Goal: Find specific page/section: Find specific page/section

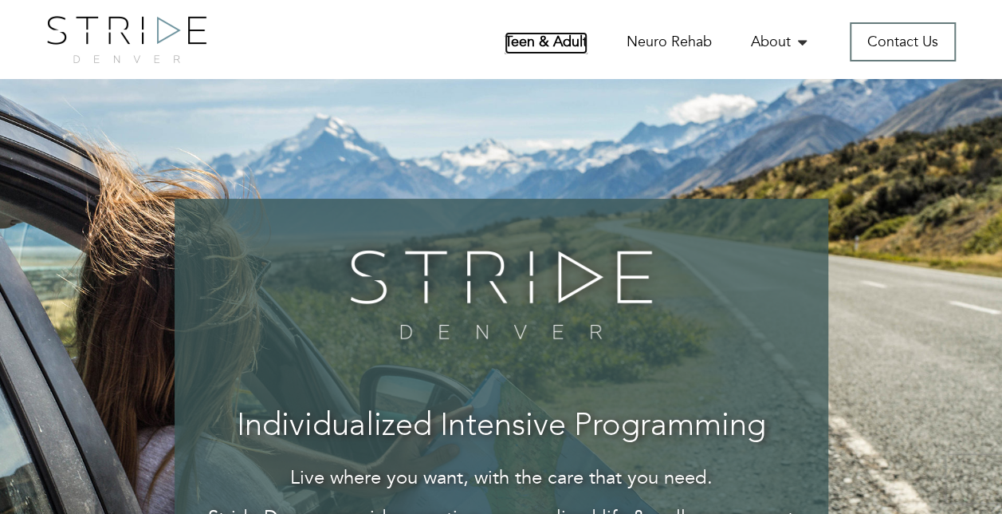
click at [547, 33] on link "Teen & Adult" at bounding box center [546, 43] width 83 height 22
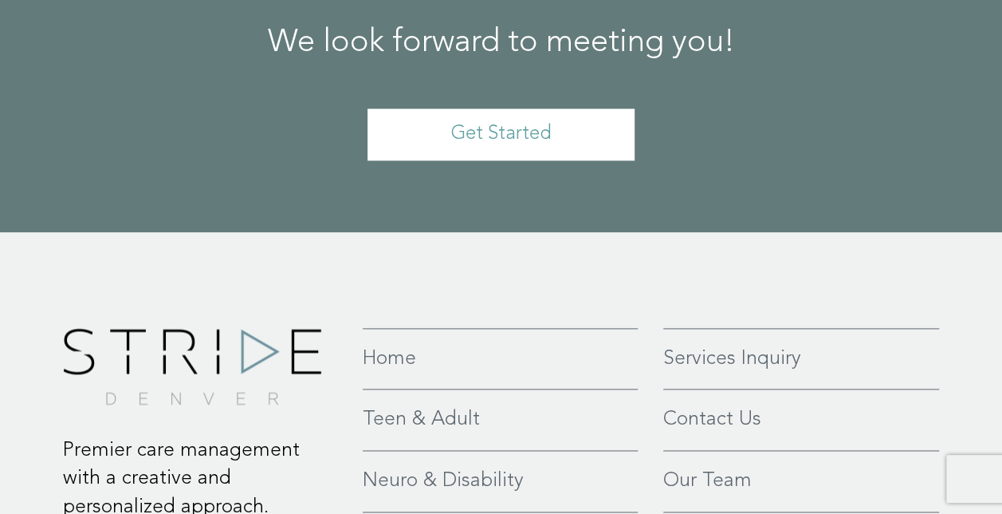
scroll to position [4147, 0]
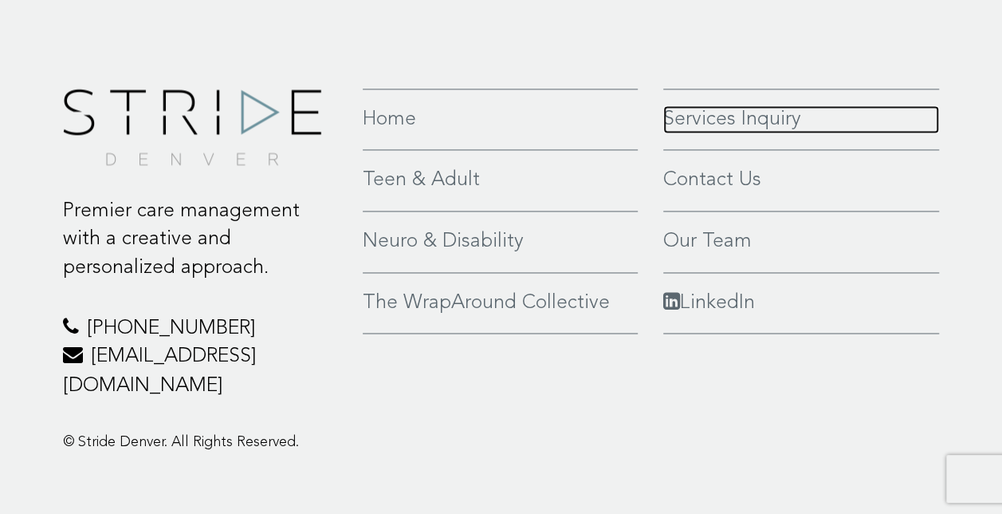
click at [758, 134] on link "Services Inquiry" at bounding box center [802, 119] width 277 height 29
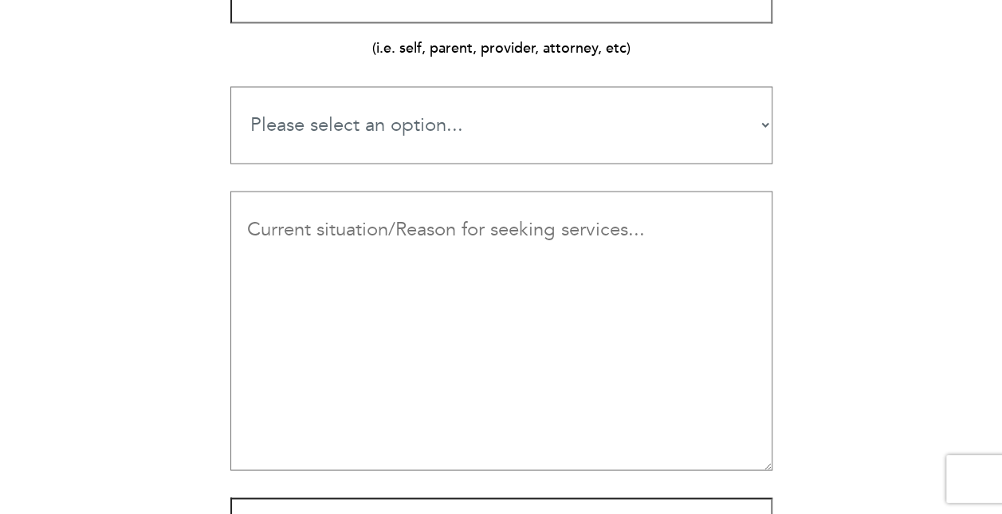
scroll to position [1356, 0]
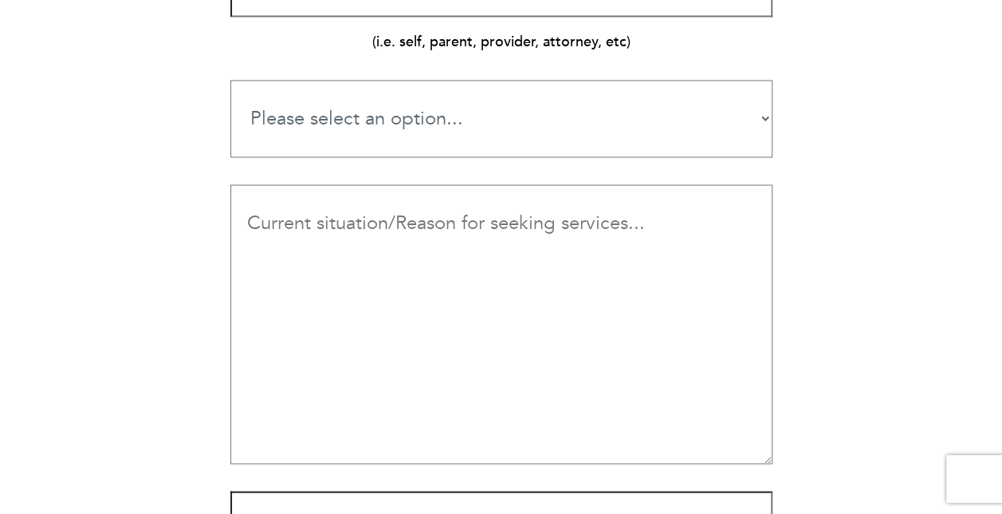
click at [762, 102] on select "Please select an option... Teen Services Young Adult Services Neuro-Rehab & Dis…" at bounding box center [501, 118] width 542 height 77
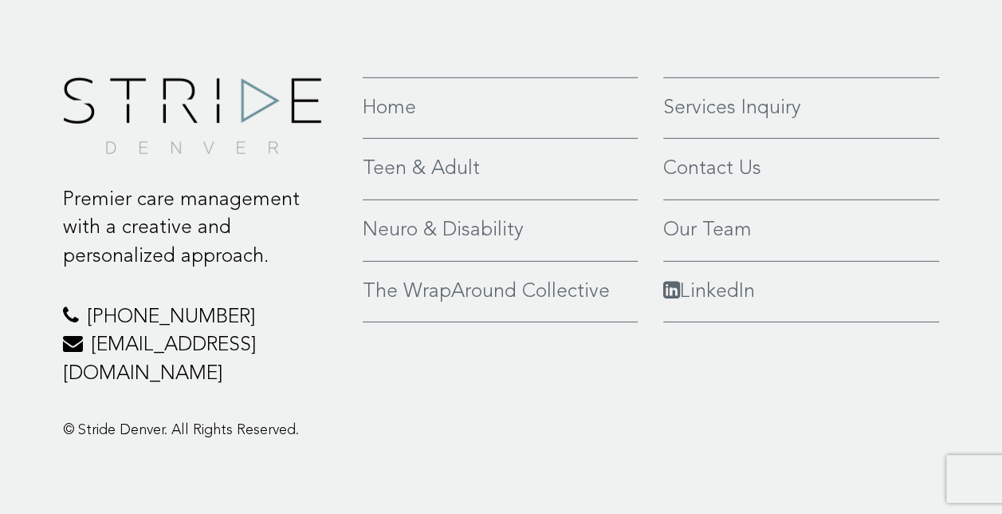
scroll to position [2343, 0]
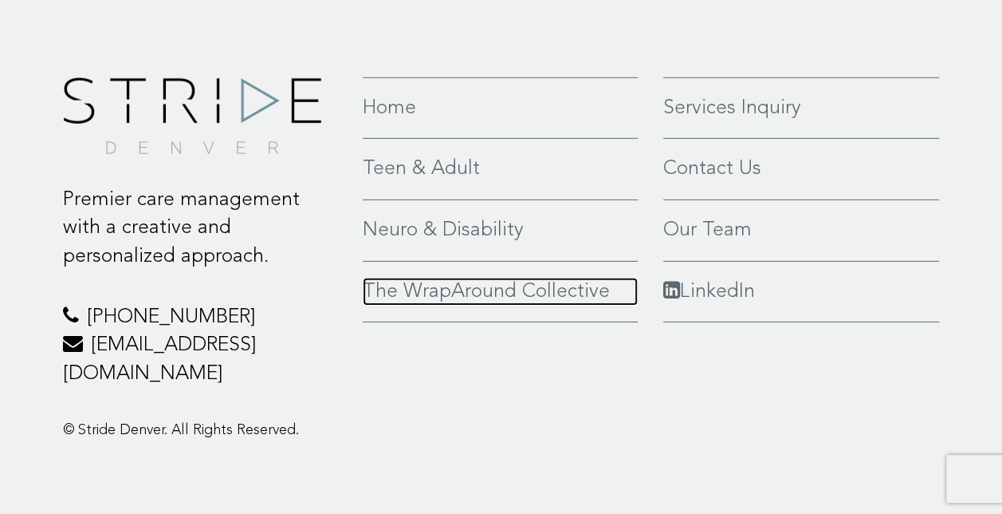
click at [482, 295] on link "The WrapAround Collective" at bounding box center [500, 292] width 275 height 29
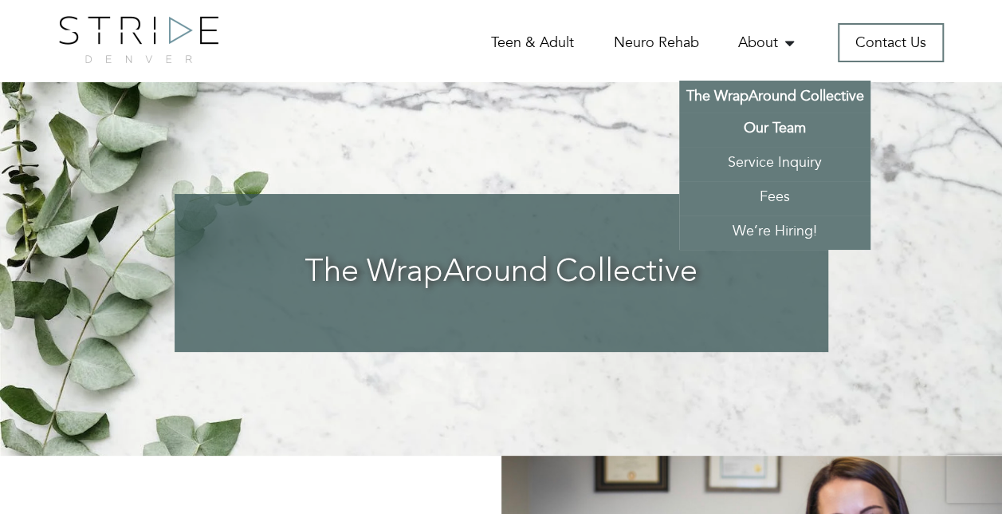
click at [781, 126] on link "Our Team" at bounding box center [774, 129] width 191 height 34
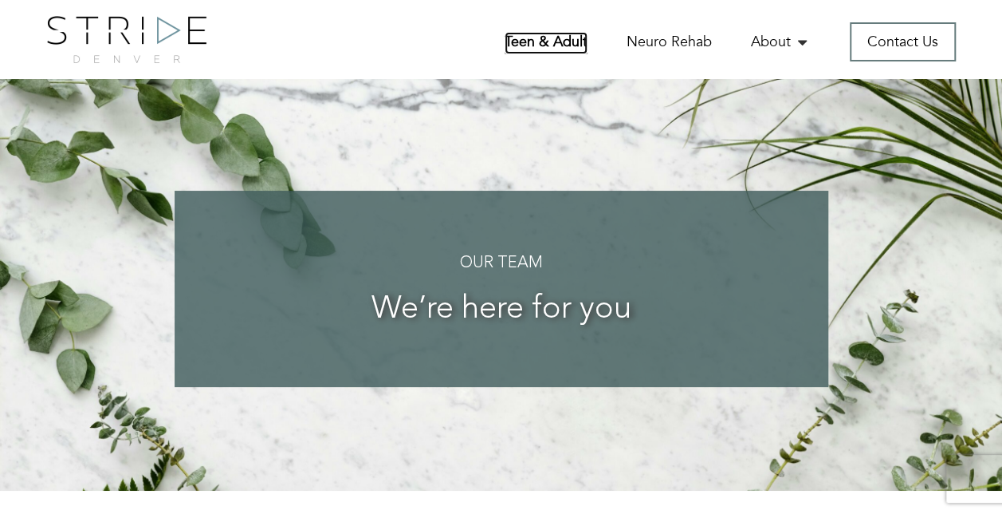
click at [579, 37] on link "Teen & Adult" at bounding box center [546, 43] width 83 height 22
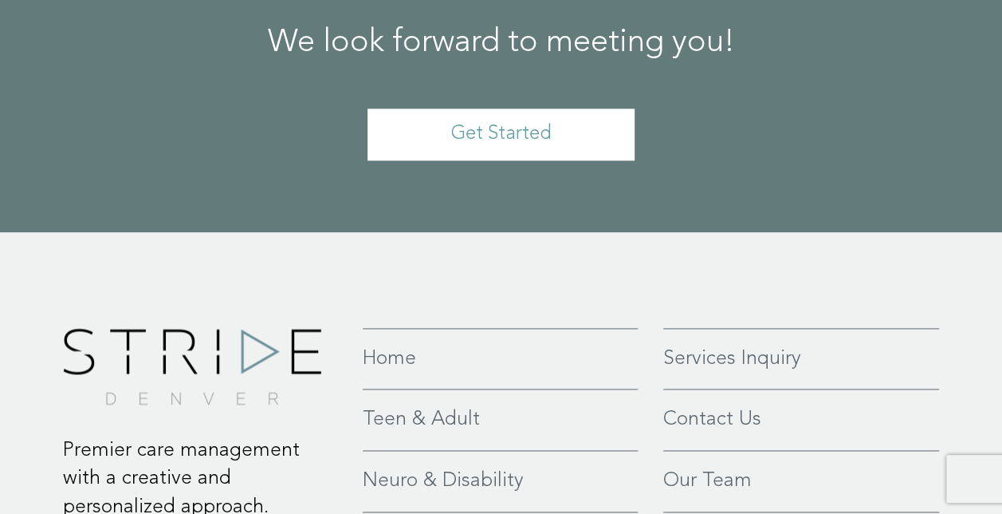
scroll to position [4185, 0]
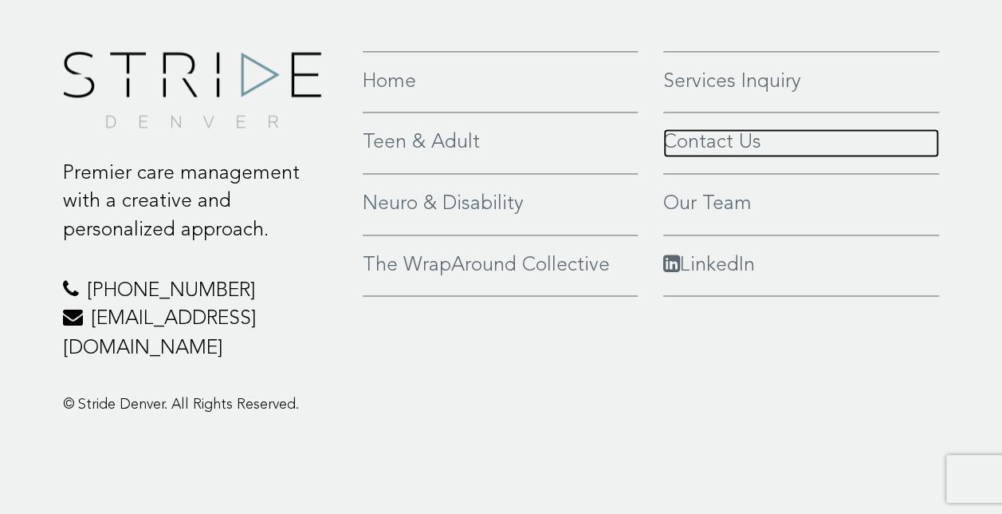
click at [715, 157] on link "Contact Us" at bounding box center [802, 142] width 277 height 29
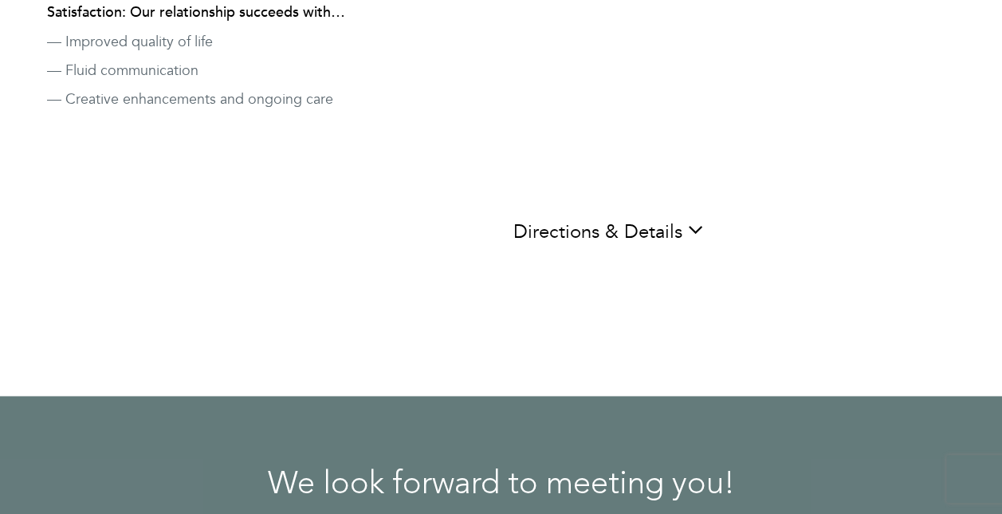
scroll to position [957, 0]
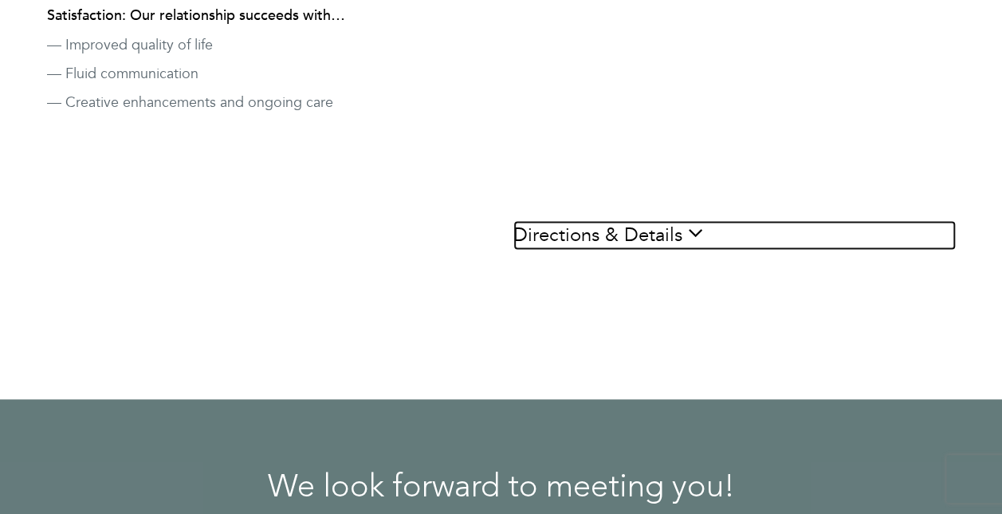
click at [676, 220] on link "Directions & Details" at bounding box center [735, 234] width 443 height 29
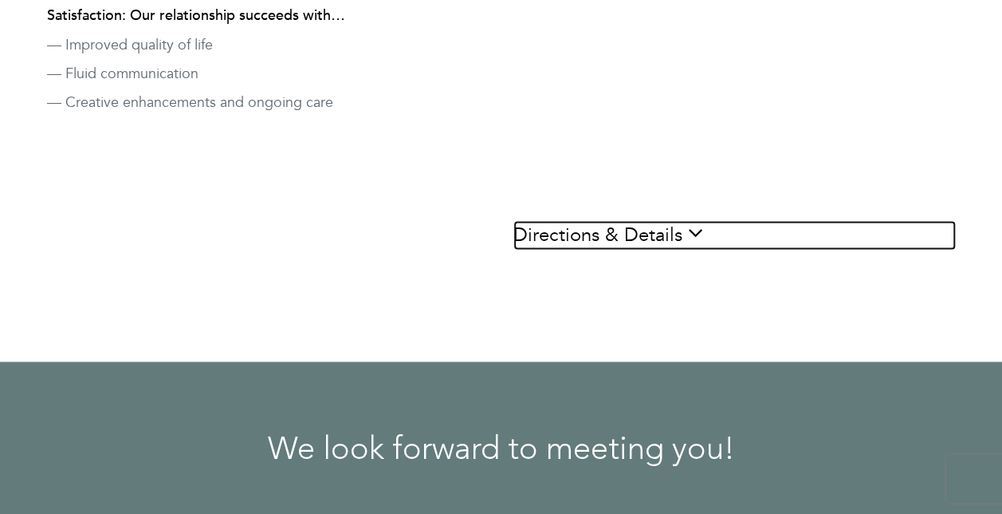
click at [590, 220] on link "Directions & Details" at bounding box center [735, 234] width 443 height 29
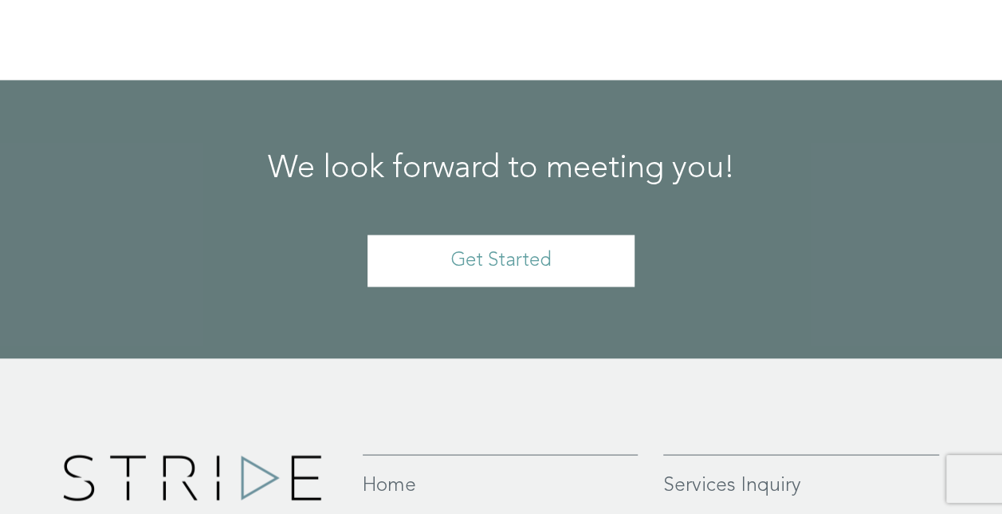
scroll to position [1595, 0]
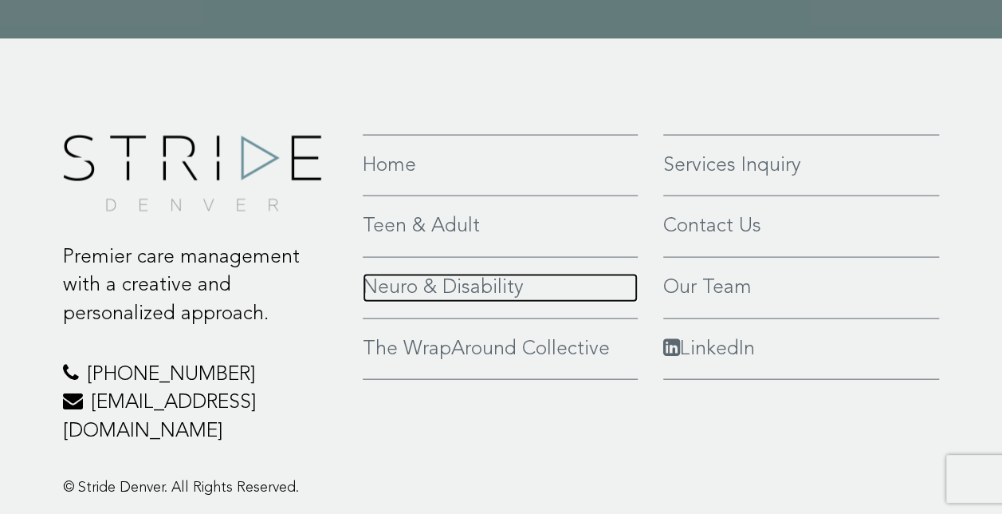
click at [443, 274] on link "Neuro & Disability" at bounding box center [500, 288] width 275 height 29
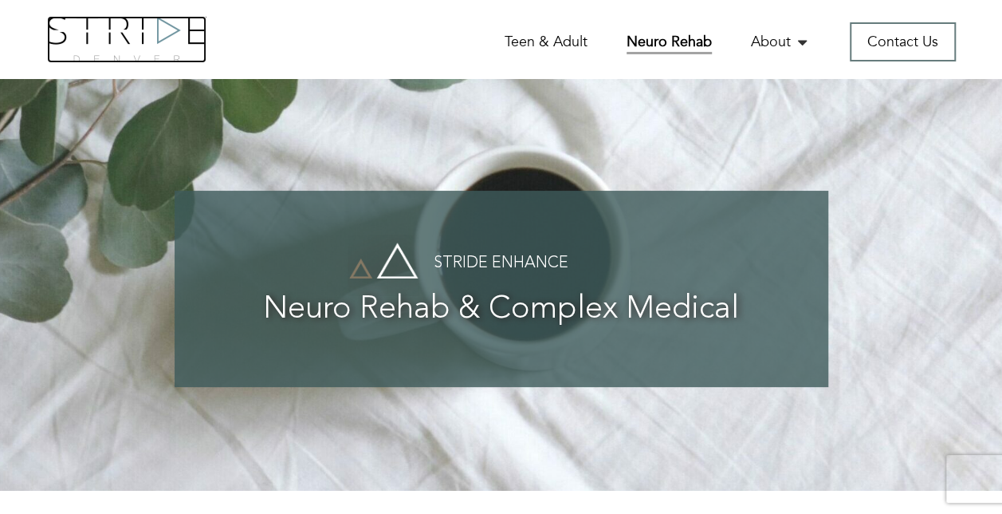
click at [136, 38] on img at bounding box center [127, 39] width 160 height 47
